Goal: Register for event/course

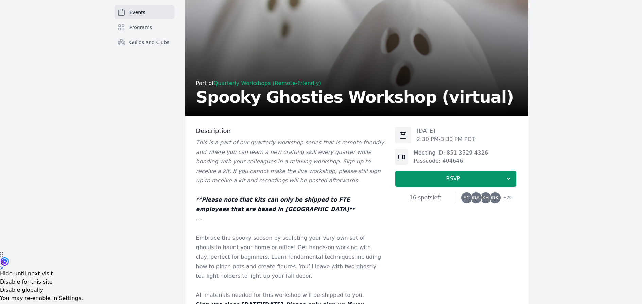
scroll to position [18, 0]
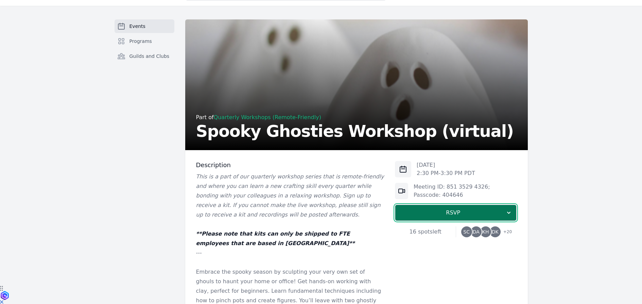
click at [502, 214] on span "RSVP" at bounding box center [453, 212] width 105 height 8
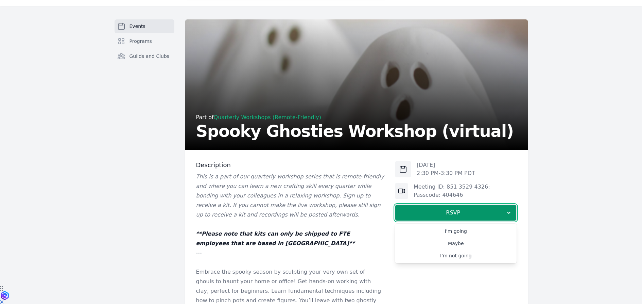
click at [549, 211] on div "Events Programs Guilds and Clubs Part of Quarterly Workshops (Remote-Friendly) …" at bounding box center [321, 280] width 642 height 549
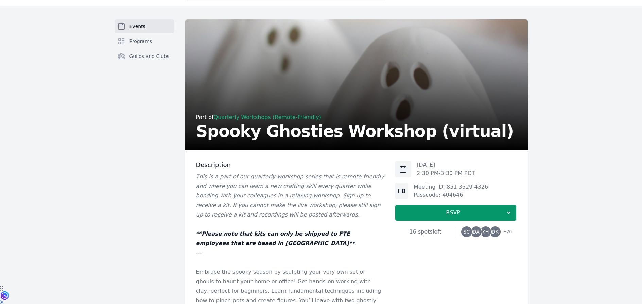
click at [551, 215] on div "Events Programs Guilds and Clubs Part of Quarterly Workshops (Remote-Friendly) …" at bounding box center [321, 280] width 642 height 549
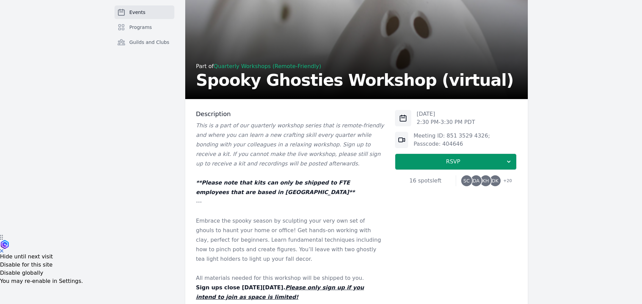
scroll to position [74, 0]
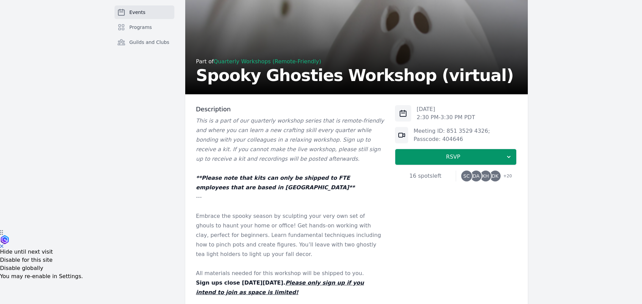
click at [526, 223] on div "Description This is a part of our quarterly workshop series that is remote-frie…" at bounding box center [356, 290] width 343 height 392
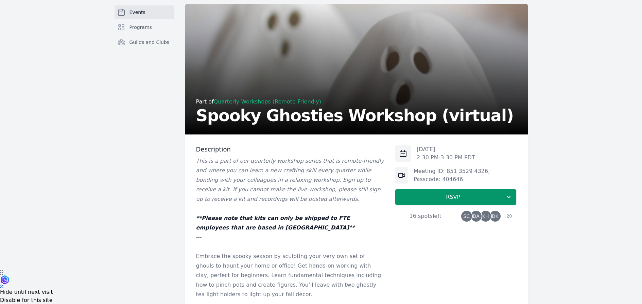
scroll to position [86, 0]
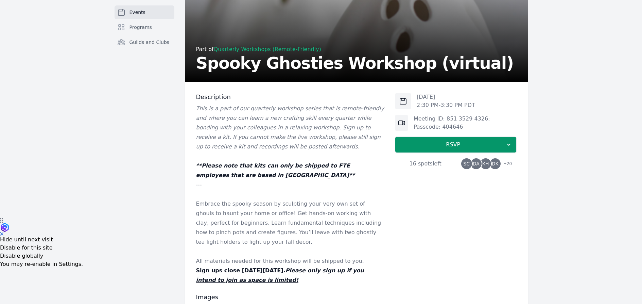
click at [524, 226] on div "Description This is a part of our quarterly workshop series that is remote-frie…" at bounding box center [356, 278] width 343 height 392
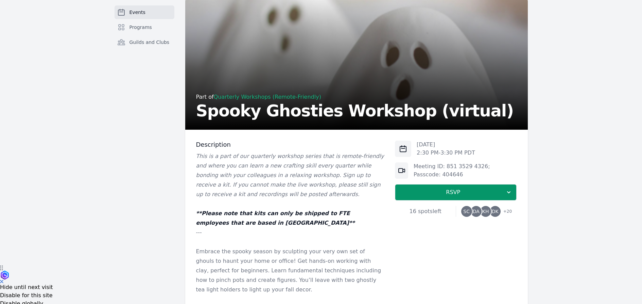
scroll to position [0, 0]
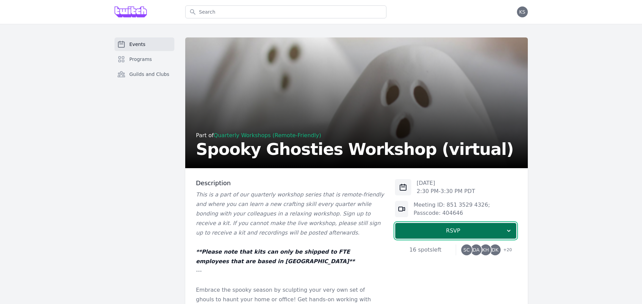
click at [456, 225] on button "RSVP" at bounding box center [456, 230] width 122 height 16
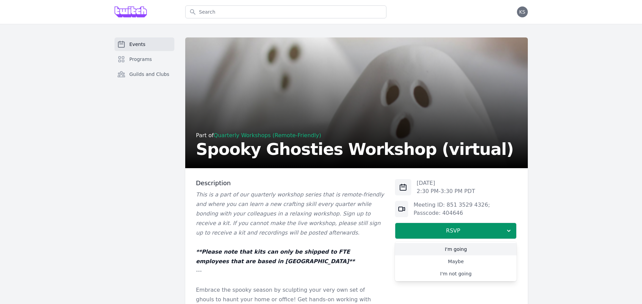
click at [468, 252] on link "I'm going" at bounding box center [456, 249] width 122 height 12
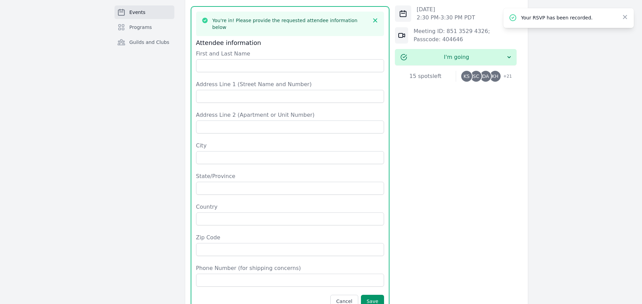
scroll to position [363, 0]
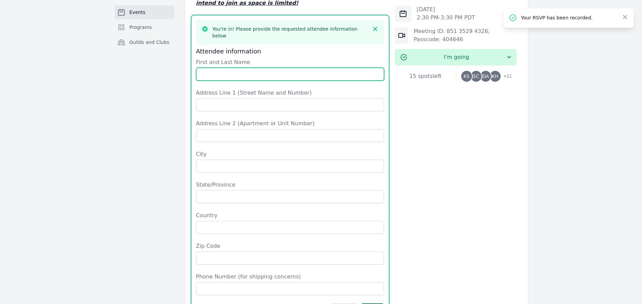
click at [267, 68] on input "First and Last Name" at bounding box center [290, 74] width 188 height 13
type input "[PERSON_NAME]"
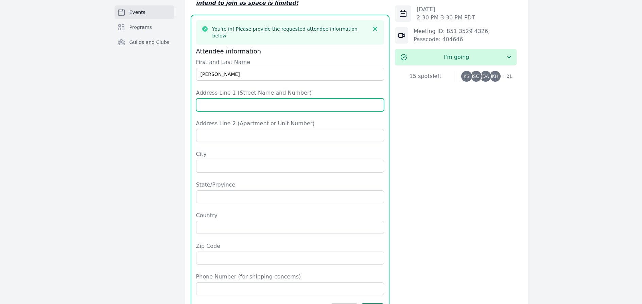
click at [266, 98] on input "Address Line 1 (Street Name and Number)" at bounding box center [290, 104] width 188 height 13
type input "[STREET_ADDRESS]"
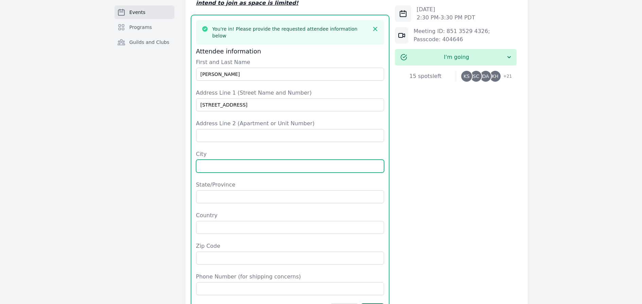
click at [246, 159] on input "City" at bounding box center [290, 165] width 188 height 13
type input "[PERSON_NAME]"
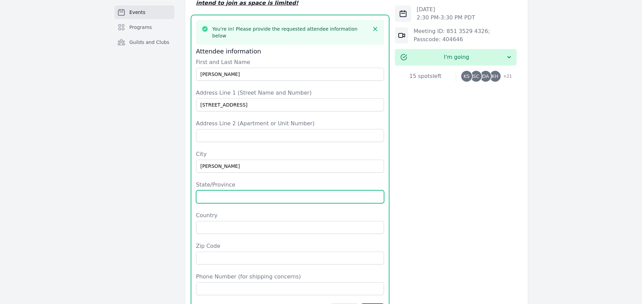
click at [256, 191] on input "State/Province" at bounding box center [290, 196] width 188 height 13
type input "WA"
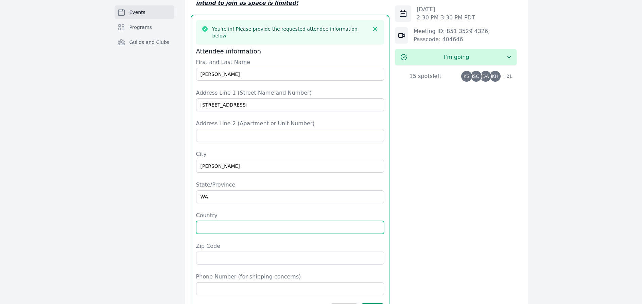
click at [257, 221] on input "Country" at bounding box center [290, 227] width 188 height 13
type input "US"
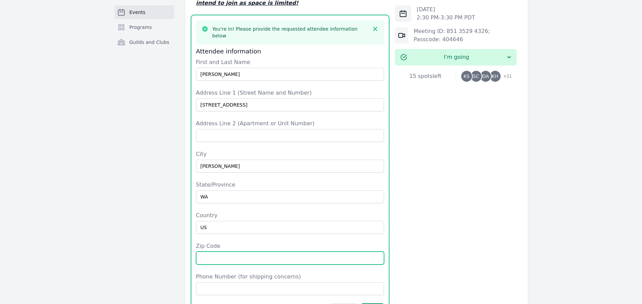
click at [280, 252] on input "Zip Code" at bounding box center [290, 257] width 188 height 13
type input "98208"
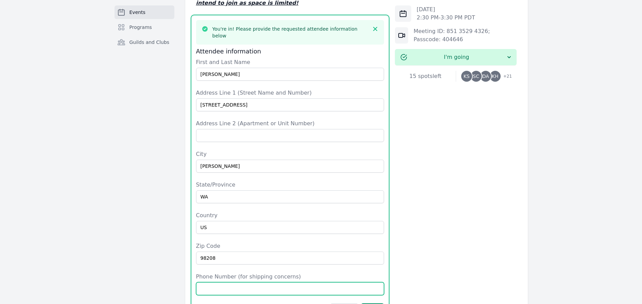
click at [315, 282] on input "Phone Number (for shipping concerns)" at bounding box center [290, 288] width 188 height 13
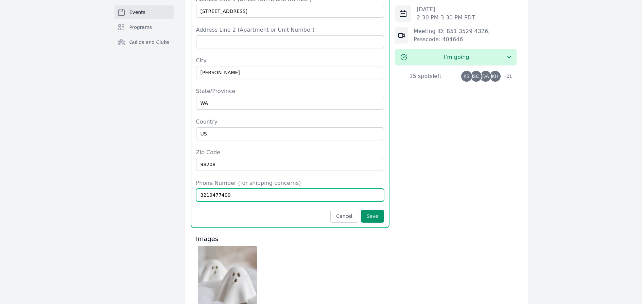
scroll to position [446, 0]
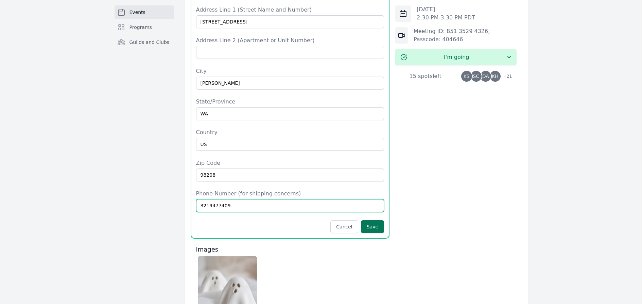
type input "3219477409"
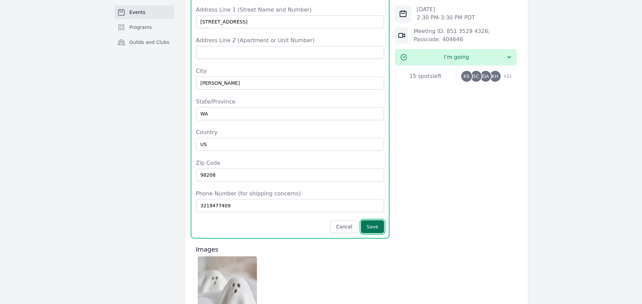
click at [375, 220] on button "Save" at bounding box center [372, 226] width 23 height 13
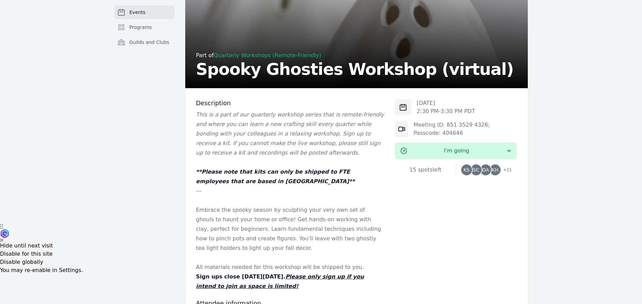
scroll to position [141, 0]
